Goal: Check status

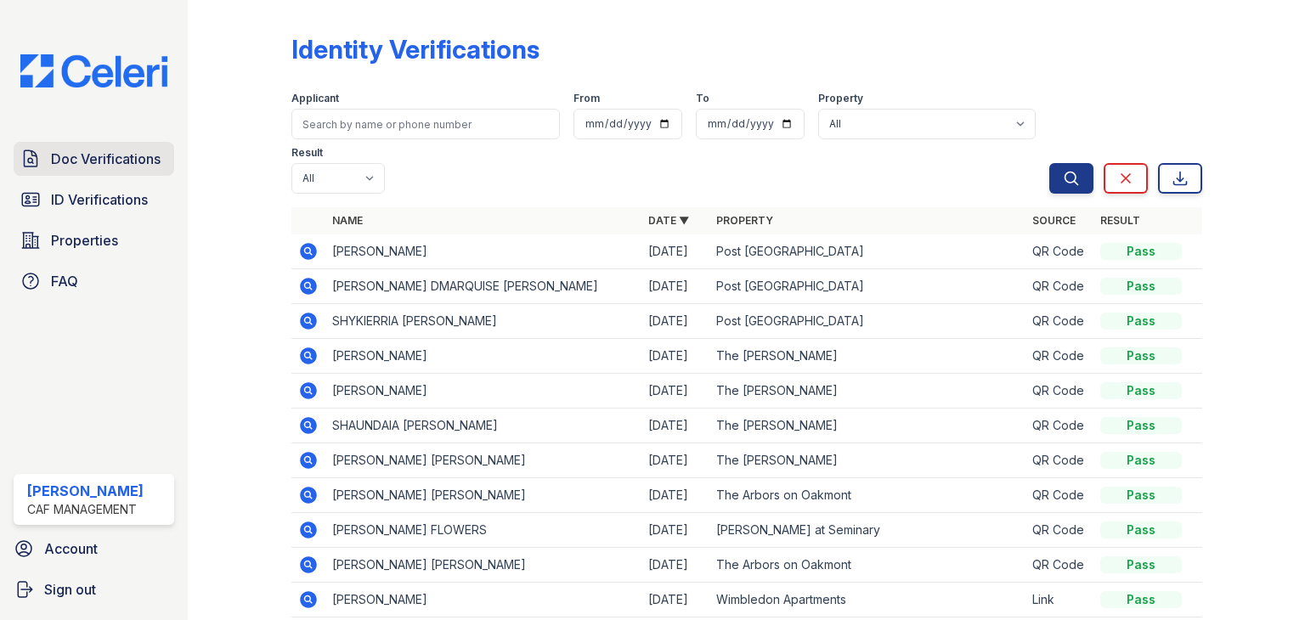
click at [93, 153] on span "Doc Verifications" at bounding box center [106, 159] width 110 height 20
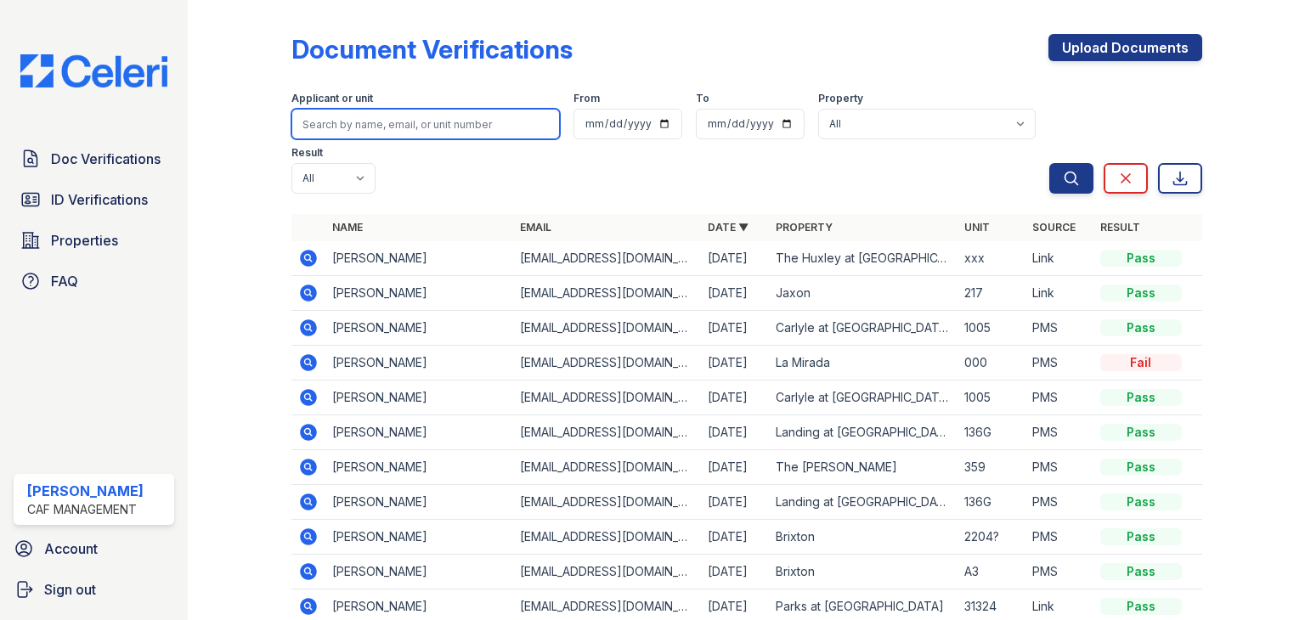
click at [356, 123] on input "search" at bounding box center [425, 124] width 268 height 31
click at [353, 117] on input "search" at bounding box center [425, 124] width 268 height 31
type input "shykierra"
click at [1049, 163] on button "Search" at bounding box center [1071, 178] width 44 height 31
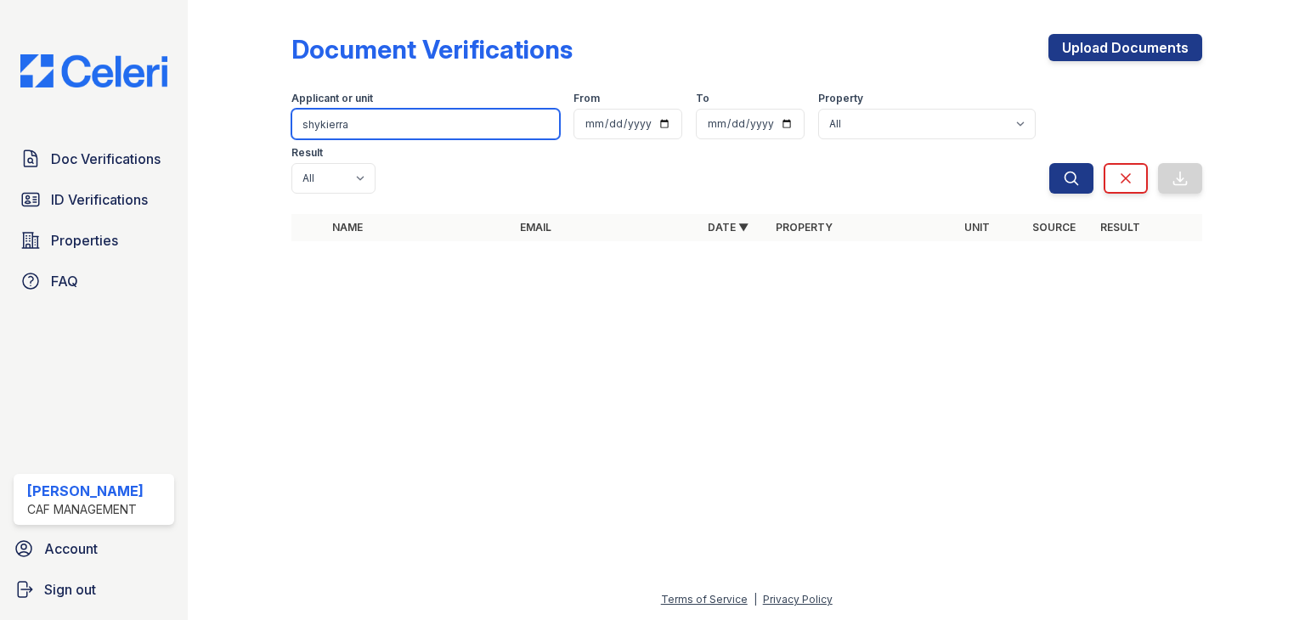
click at [353, 117] on input "shykierra" at bounding box center [425, 124] width 268 height 31
type input "shykierr"
click at [1049, 163] on button "Search" at bounding box center [1071, 178] width 44 height 31
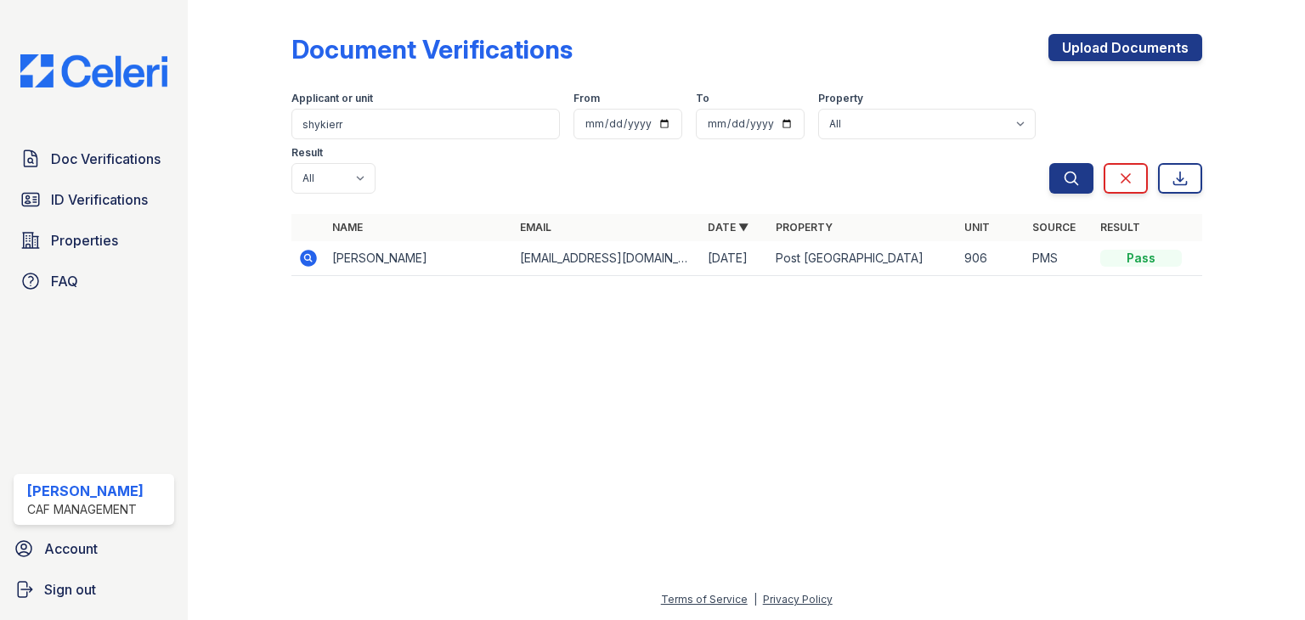
click at [285, 220] on div at bounding box center [253, 150] width 76 height 286
click at [312, 250] on icon at bounding box center [308, 258] width 17 height 17
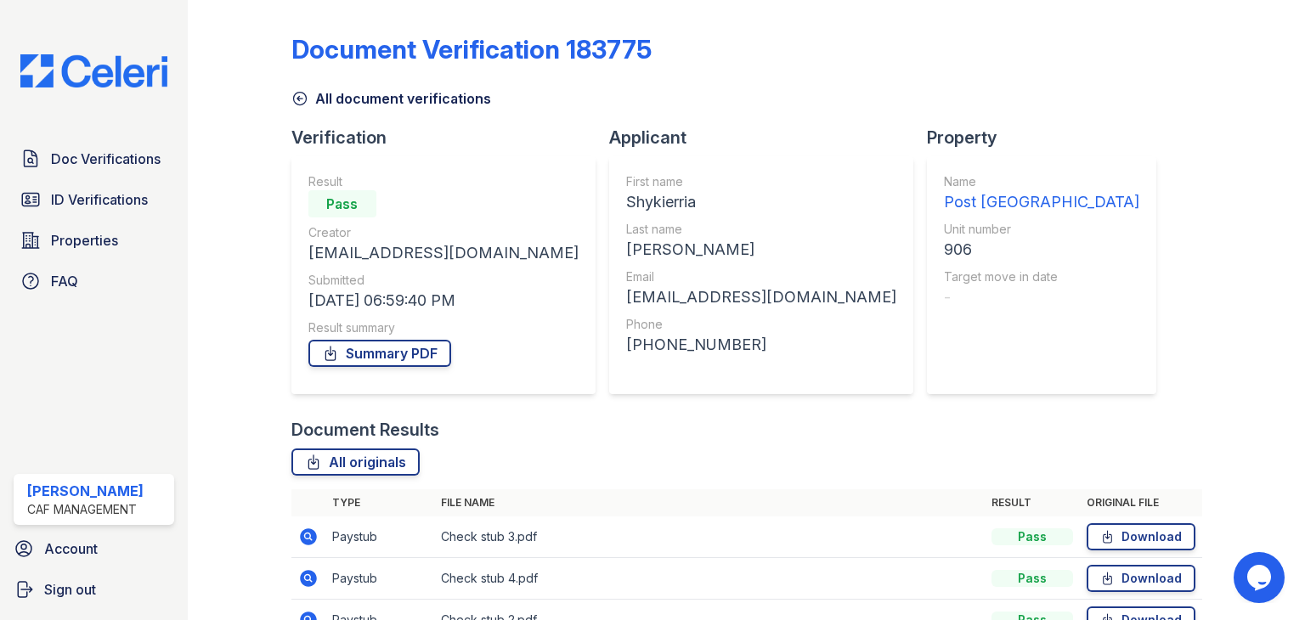
scroll to position [137, 0]
